Goal: Navigation & Orientation: Find specific page/section

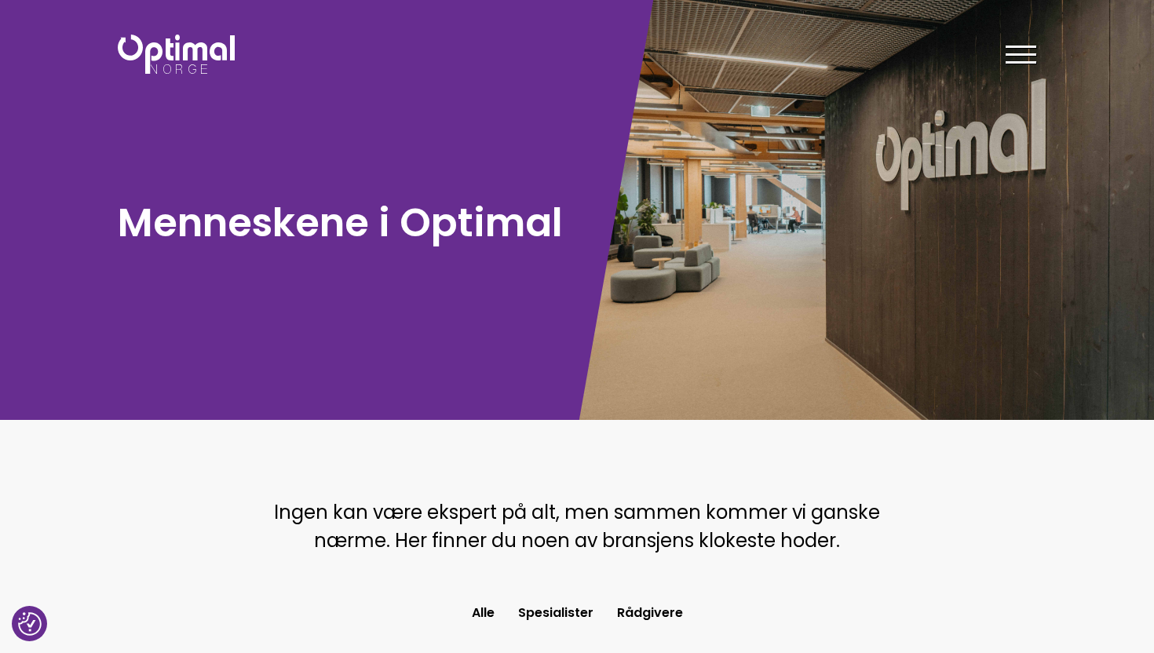
drag, startPoint x: 162, startPoint y: 60, endPoint x: 0, endPoint y: 49, distance: 162.1
click at [0, 0] on header "Tjenester Menneskene Om oss Kontakt oss Kundecaser Artikler Ledige stillinger F…" at bounding box center [577, 51] width 1154 height 102
click at [178, 53] on img at bounding box center [176, 54] width 117 height 39
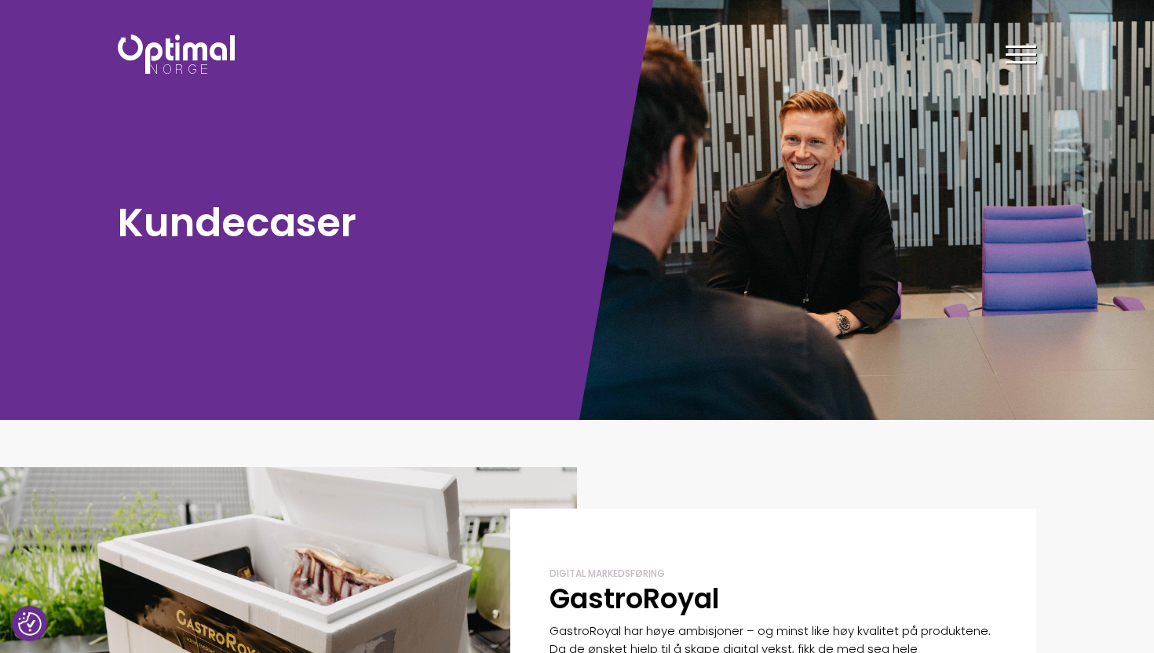
click at [152, 48] on img at bounding box center [176, 54] width 117 height 39
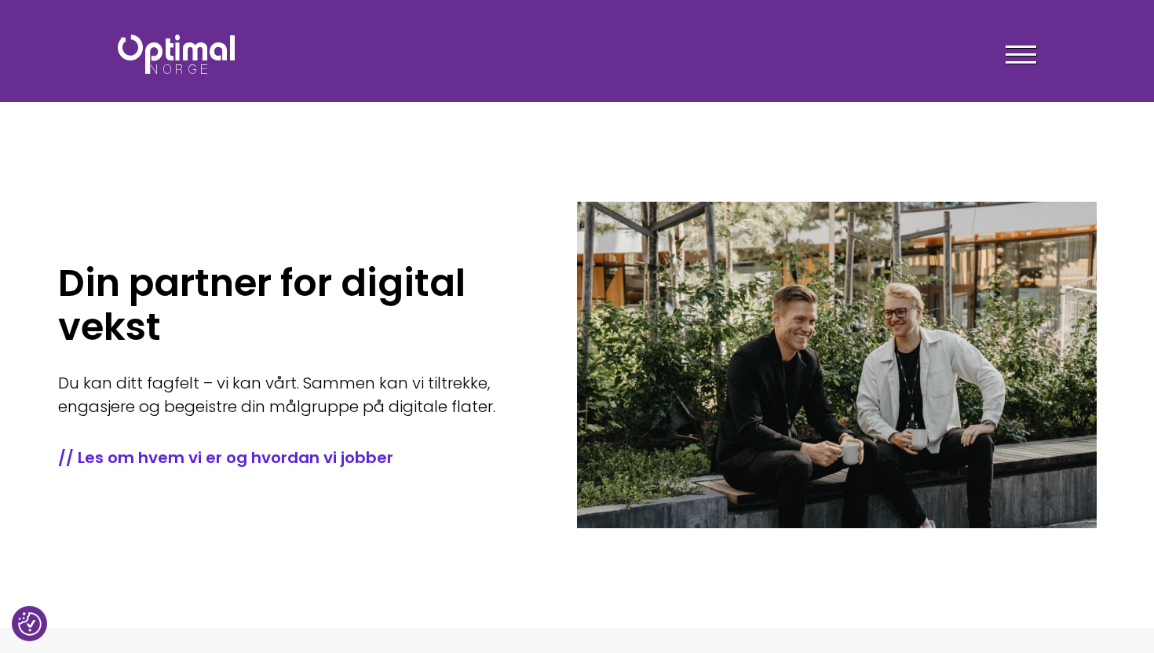
click at [1019, 45] on div at bounding box center [1021, 57] width 31 height 39
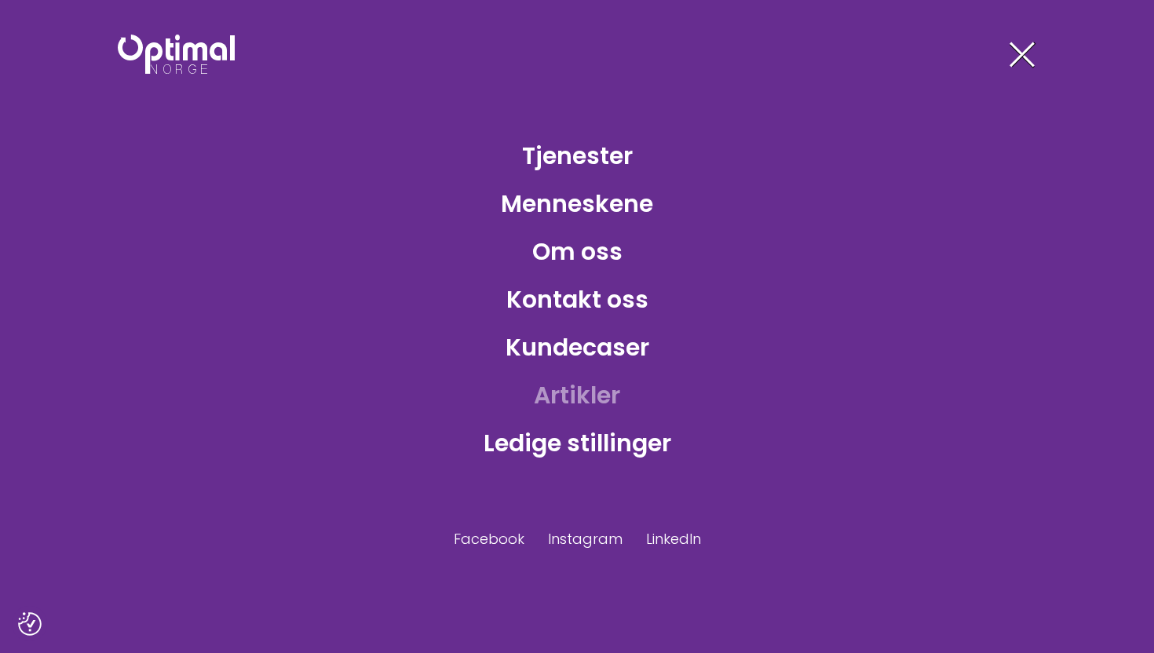
click at [594, 398] on link "Artikler" at bounding box center [576, 395] width 111 height 51
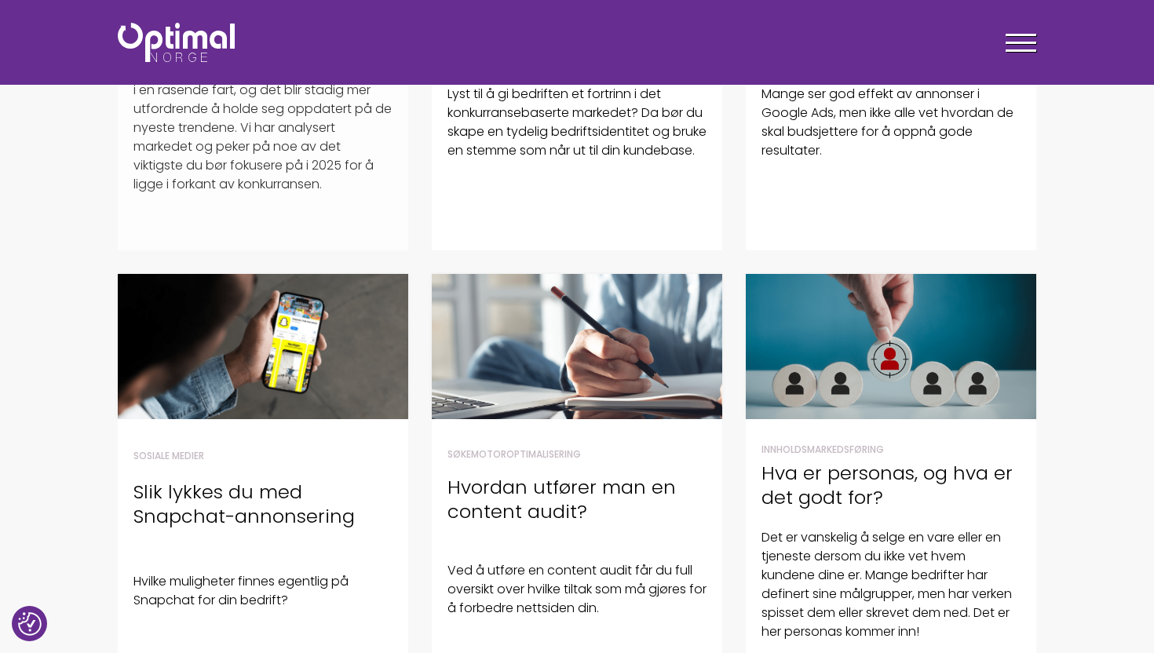
scroll to position [699, 0]
